Goal: Task Accomplishment & Management: Complete application form

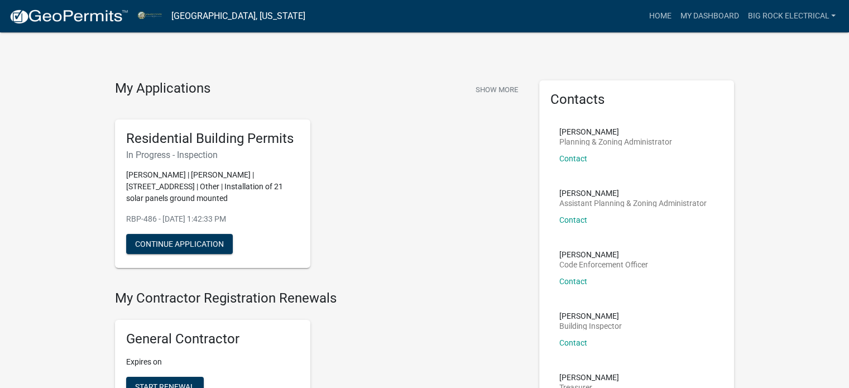
click at [90, 20] on img at bounding box center [68, 16] width 119 height 17
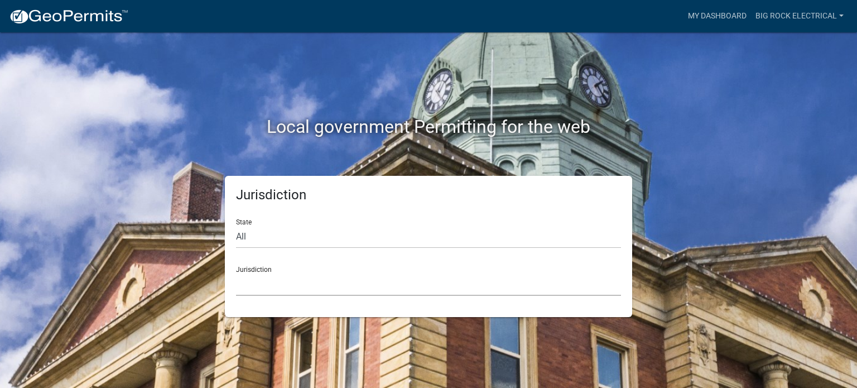
click at [294, 289] on select "[GEOGRAPHIC_DATA], [US_STATE] [GEOGRAPHIC_DATA], [US_STATE][PERSON_NAME][GEOGRA…" at bounding box center [428, 284] width 385 height 23
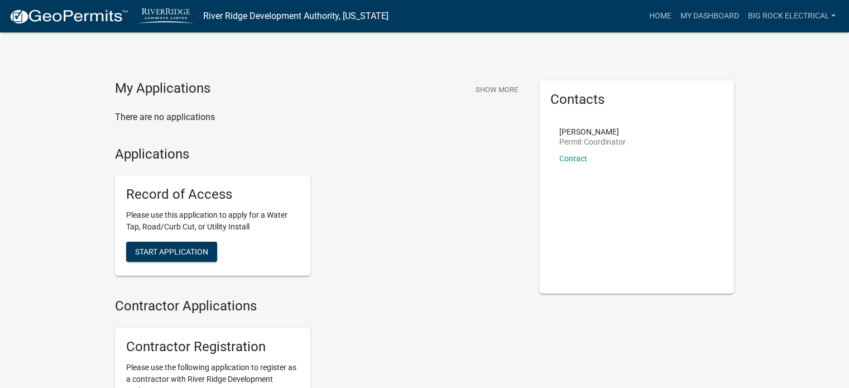
click at [127, 18] on img at bounding box center [68, 16] width 119 height 17
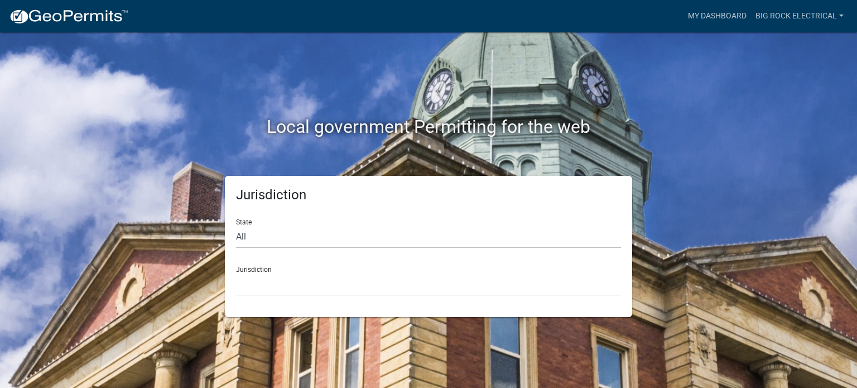
click at [318, 298] on div "Jurisdiction State All [US_STATE] [US_STATE] [US_STATE] [US_STATE] [US_STATE] […" at bounding box center [428, 246] width 407 height 141
click at [303, 279] on select "[GEOGRAPHIC_DATA], [US_STATE] [GEOGRAPHIC_DATA], [US_STATE][PERSON_NAME][GEOGRA…" at bounding box center [428, 284] width 385 height 23
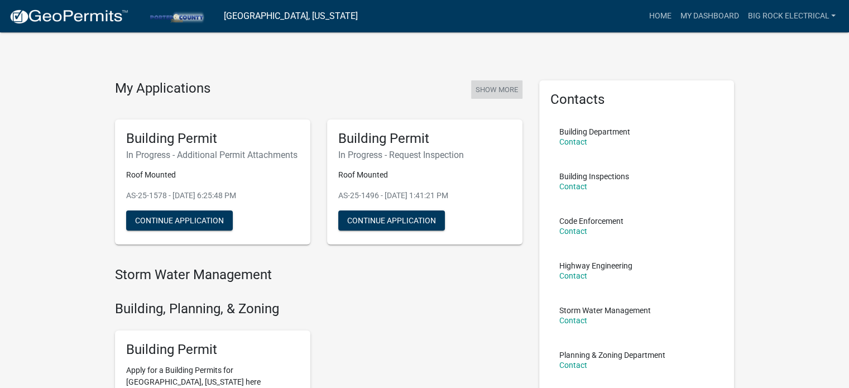
click at [501, 87] on button "Show More" at bounding box center [496, 89] width 51 height 18
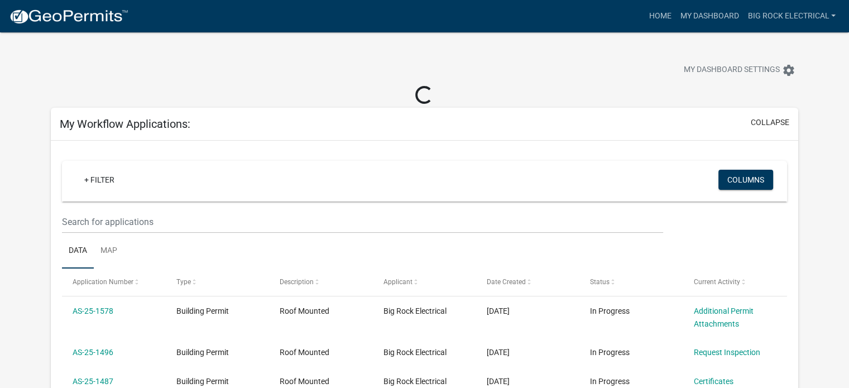
click at [284, 191] on div "+ Filter" at bounding box center [305, 181] width 477 height 23
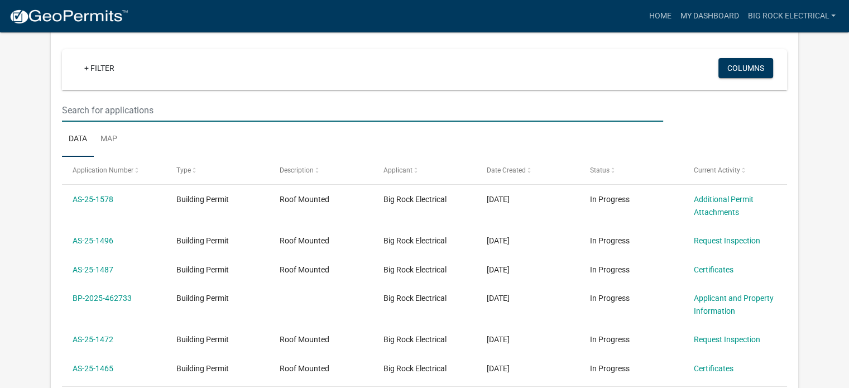
click at [185, 118] on input "text" at bounding box center [362, 110] width 601 height 23
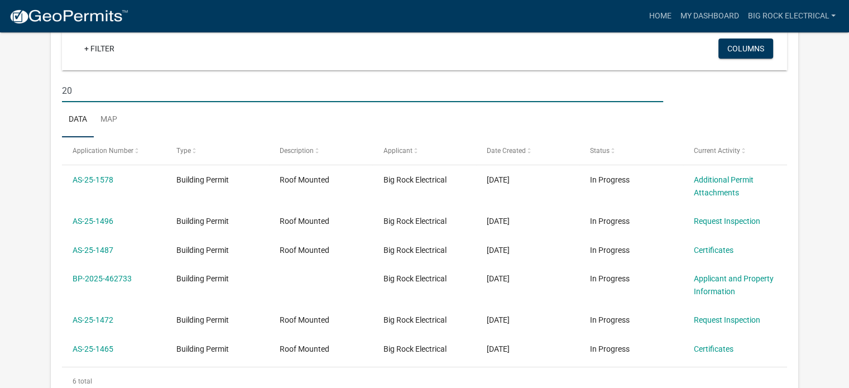
scroll to position [92, 0]
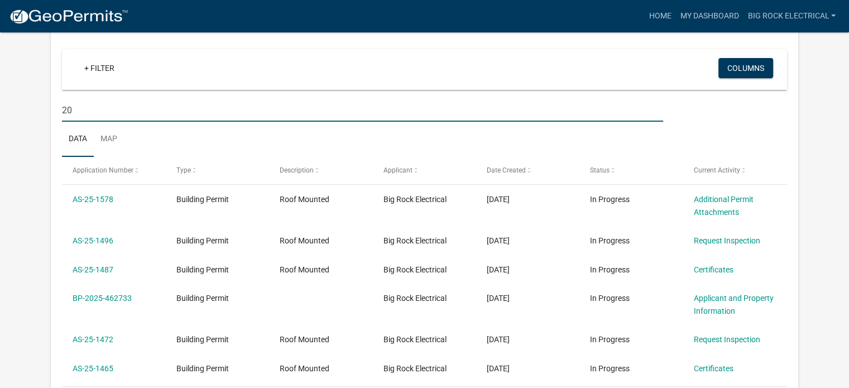
click at [158, 108] on input "20" at bounding box center [362, 110] width 601 height 23
type input "20 [PERSON_NAME]"
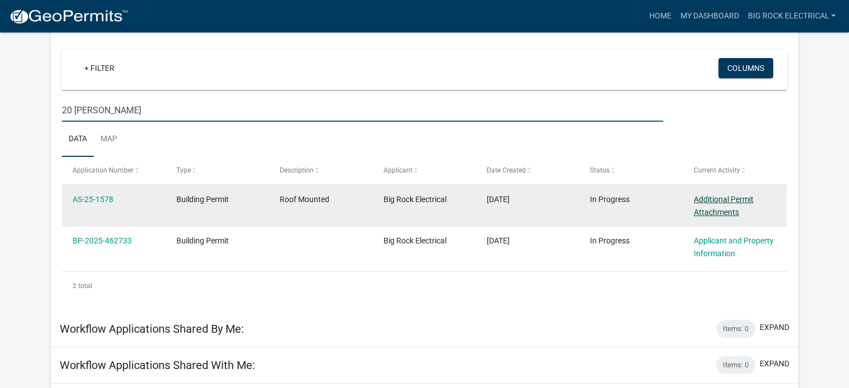
click at [709, 195] on link "Additional Permit Attachments" at bounding box center [724, 206] width 60 height 22
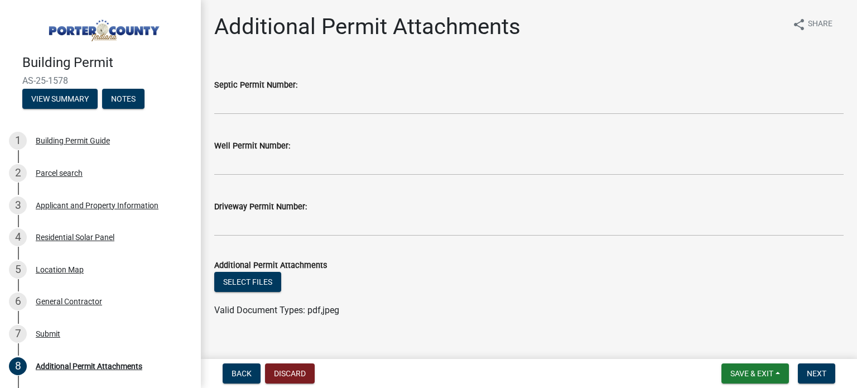
scroll to position [16, 0]
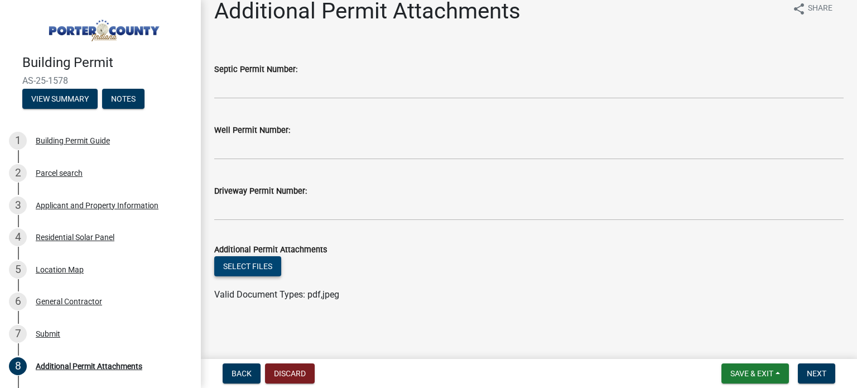
click at [245, 265] on button "Select files" at bounding box center [247, 266] width 67 height 20
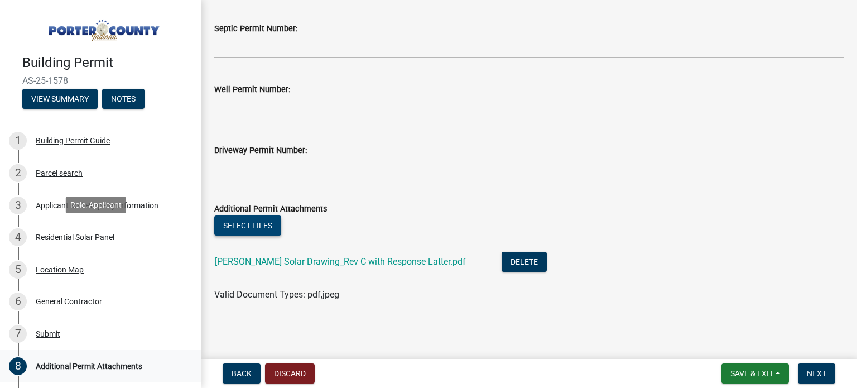
scroll to position [103, 0]
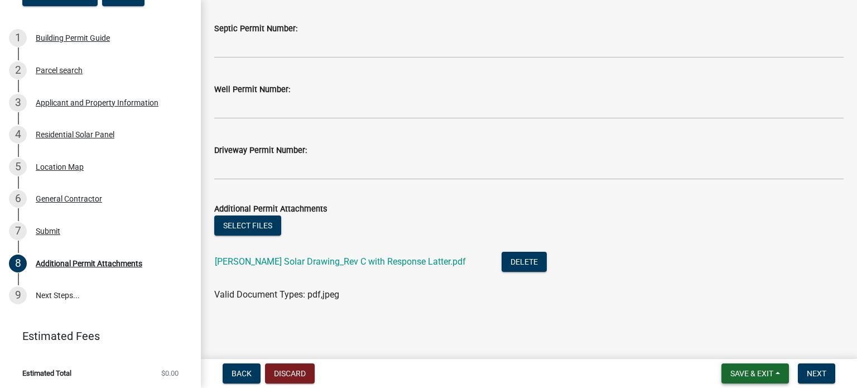
click at [733, 374] on span "Save & Exit" at bounding box center [752, 373] width 43 height 9
click at [733, 310] on button "Save" at bounding box center [744, 317] width 89 height 27
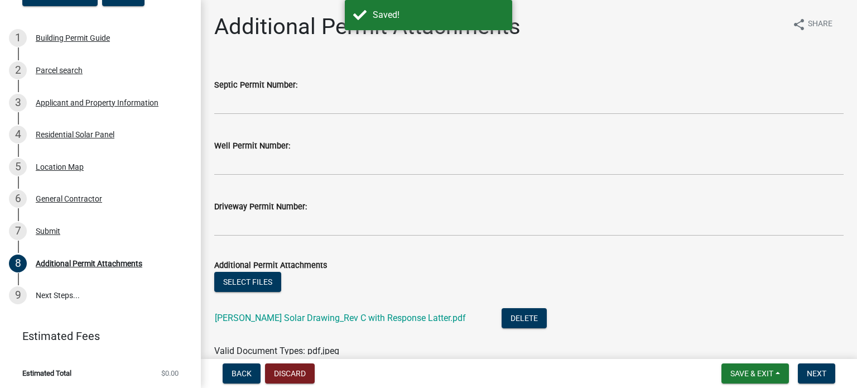
scroll to position [56, 0]
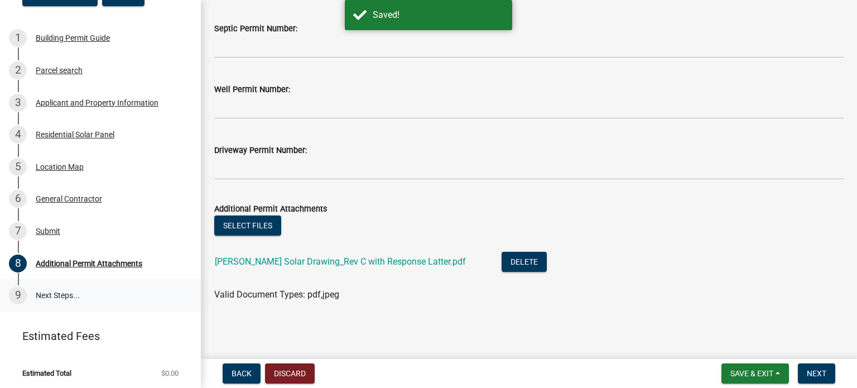
click at [54, 299] on link "9 Next Steps..." at bounding box center [100, 295] width 201 height 32
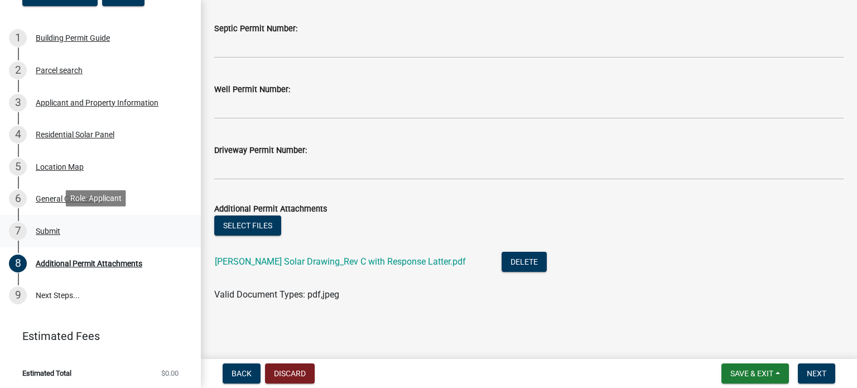
click at [56, 233] on div "Submit" at bounding box center [48, 231] width 25 height 8
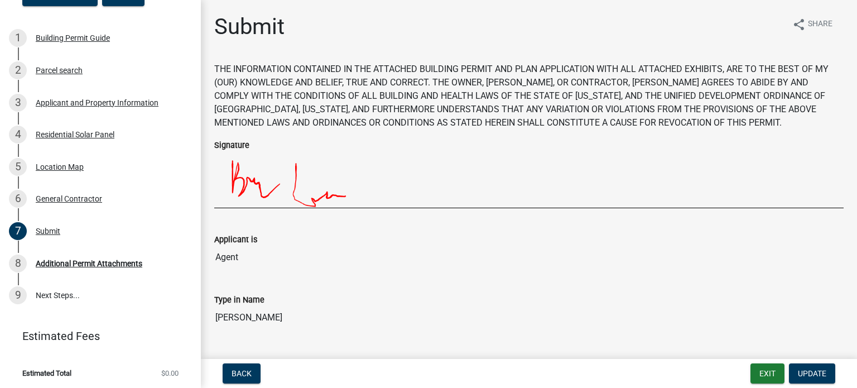
scroll to position [215, 0]
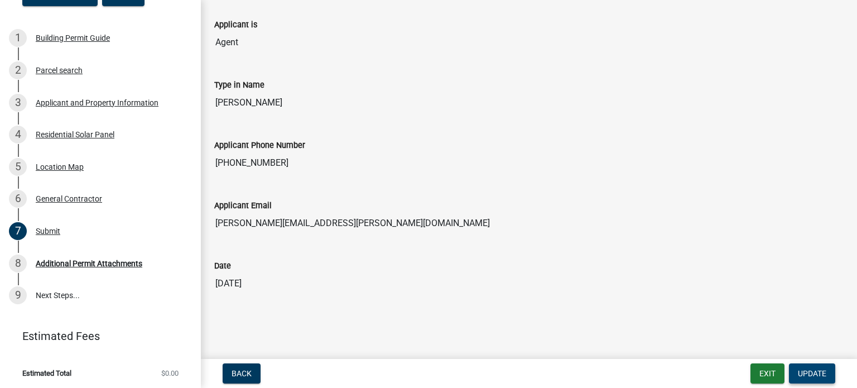
click at [813, 367] on button "Update" at bounding box center [812, 373] width 46 height 20
click at [814, 373] on span "Update" at bounding box center [812, 373] width 28 height 9
click at [808, 378] on button "Update" at bounding box center [812, 373] width 46 height 20
click at [57, 260] on div "Additional Permit Attachments" at bounding box center [89, 264] width 107 height 8
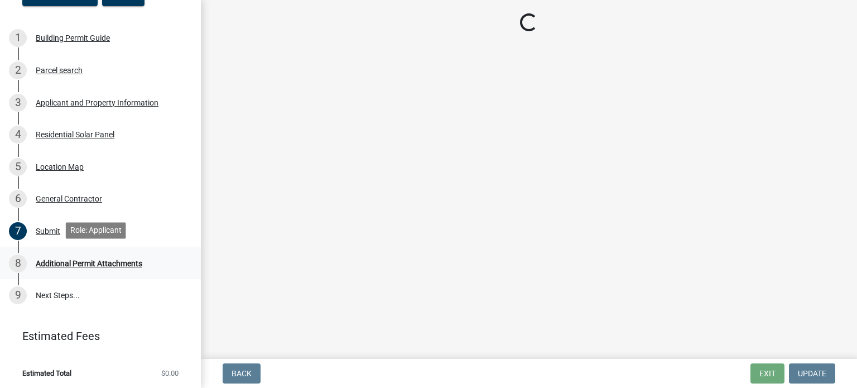
scroll to position [0, 0]
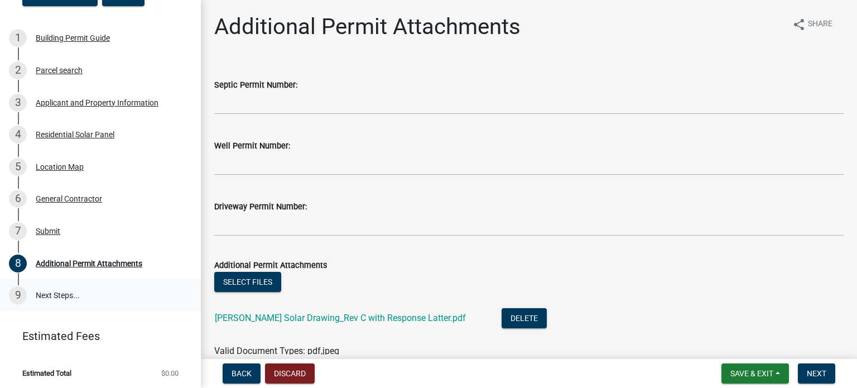
click at [54, 289] on link "9 Next Steps..." at bounding box center [100, 295] width 201 height 32
click at [56, 289] on link "9 Next Steps..." at bounding box center [100, 295] width 201 height 32
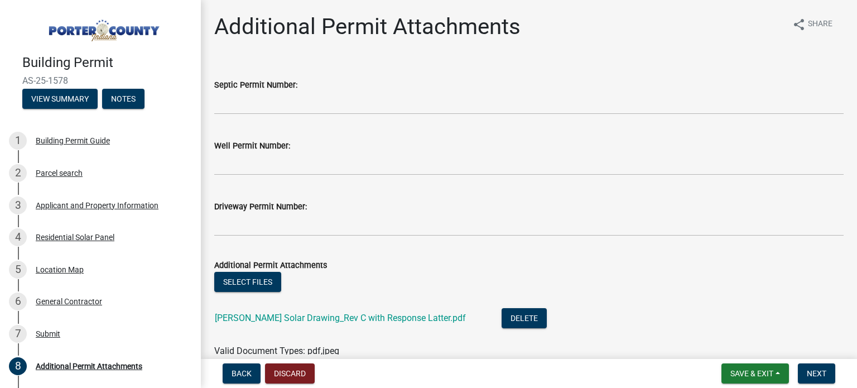
click at [113, 27] on img at bounding box center [102, 27] width 161 height 31
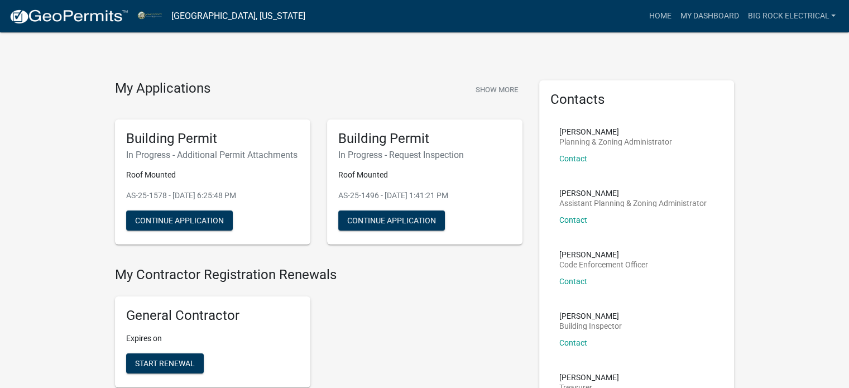
click at [466, 89] on div "My Applications Show More" at bounding box center [318, 90] width 407 height 21
click at [487, 89] on button "Show More" at bounding box center [496, 89] width 51 height 18
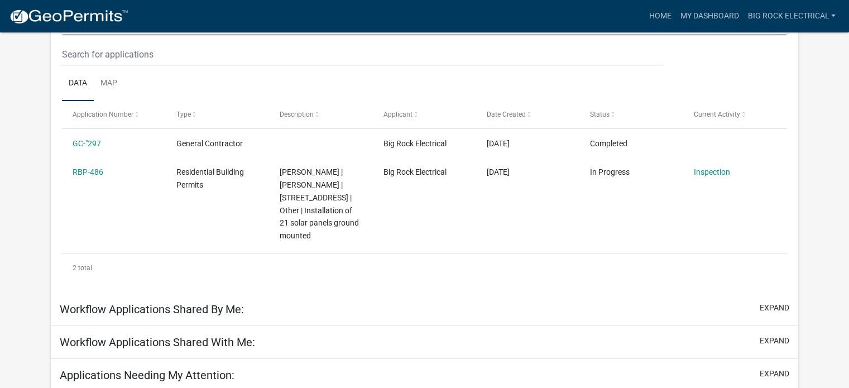
scroll to position [56, 0]
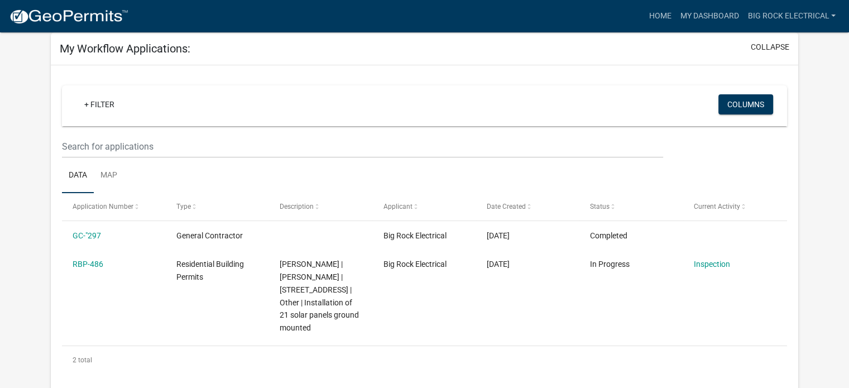
click at [66, 17] on img at bounding box center [68, 16] width 119 height 17
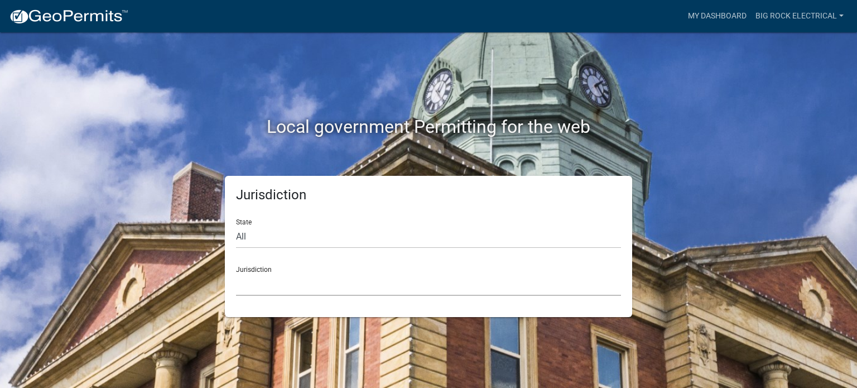
click at [308, 278] on select "[GEOGRAPHIC_DATA], [US_STATE] [GEOGRAPHIC_DATA], [US_STATE][PERSON_NAME][GEOGRA…" at bounding box center [428, 284] width 385 height 23
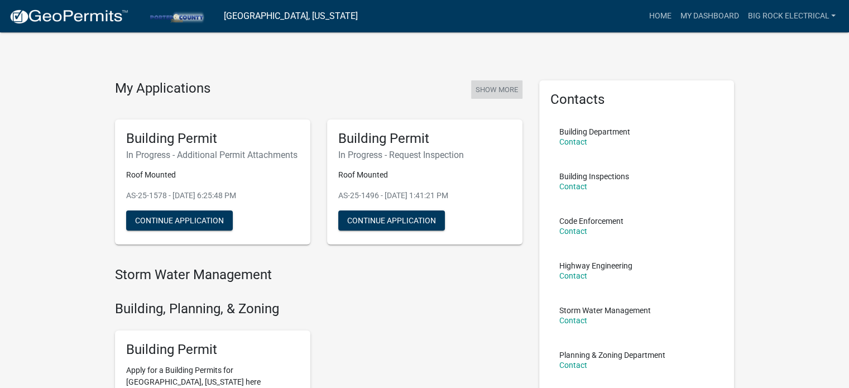
click at [498, 89] on button "Show More" at bounding box center [496, 89] width 51 height 18
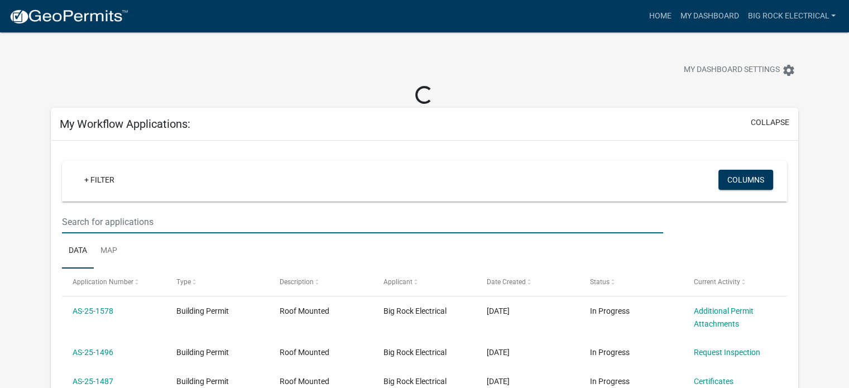
click at [230, 225] on input "text" at bounding box center [362, 221] width 601 height 23
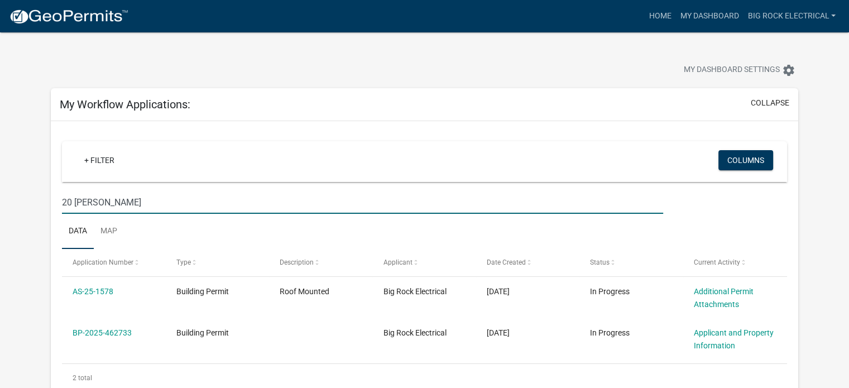
scroll to position [112, 0]
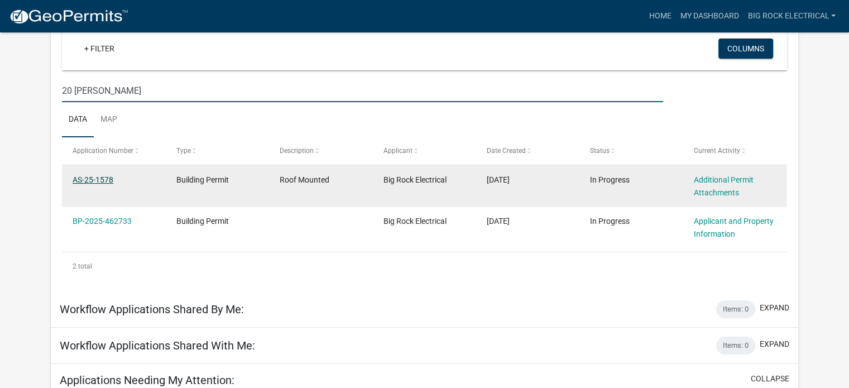
type input "20 [PERSON_NAME]"
click at [105, 175] on link "AS-25-1578" at bounding box center [93, 179] width 41 height 9
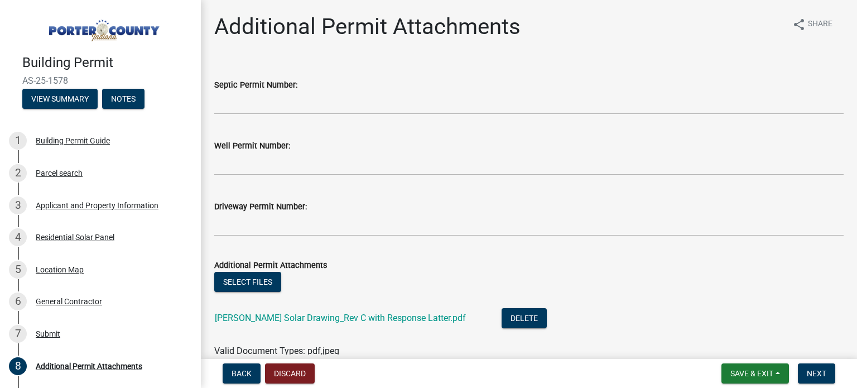
scroll to position [56, 0]
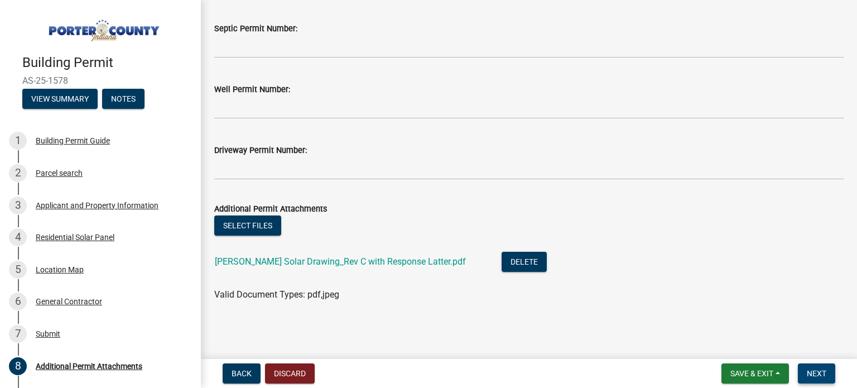
click at [820, 370] on span "Next" at bounding box center [817, 373] width 20 height 9
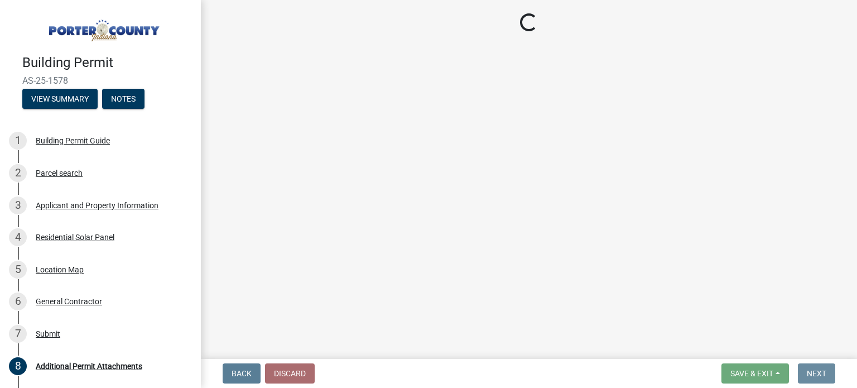
scroll to position [0, 0]
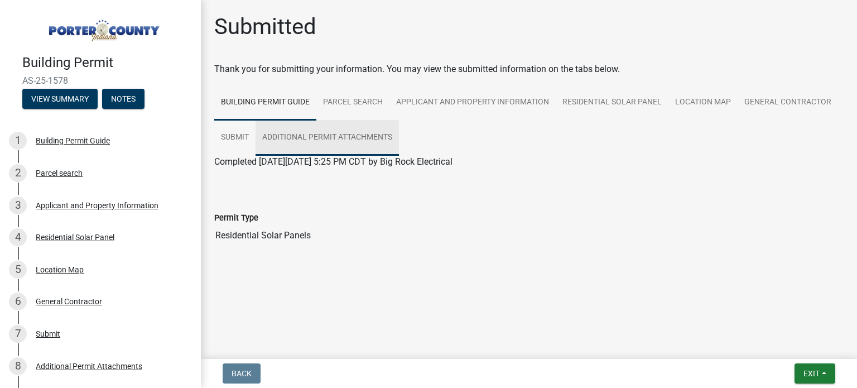
click at [399, 132] on link "Additional Permit Attachments" at bounding box center [327, 138] width 143 height 36
